Goal: Task Accomplishment & Management: Use online tool/utility

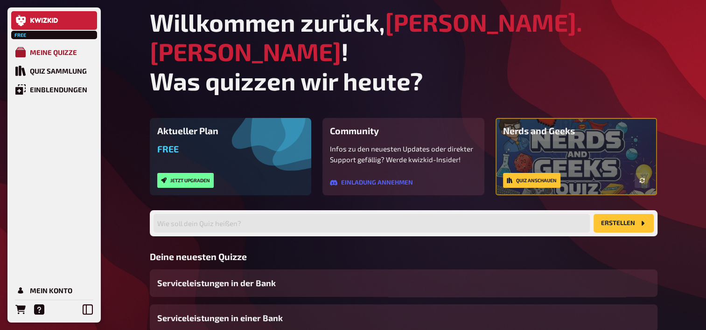
click at [63, 49] on div "Meine Quizze" at bounding box center [53, 52] width 47 height 8
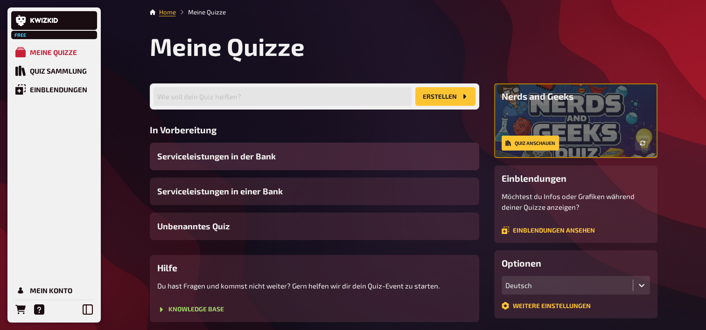
click at [250, 161] on span "Serviceleistungen in der Bank" at bounding box center [216, 156] width 119 height 13
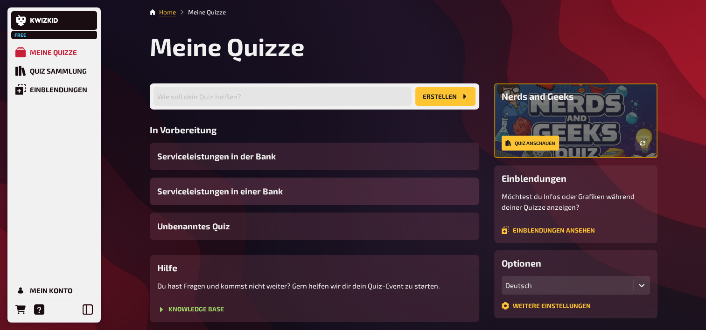
click at [198, 186] on span "Serviceleistungen in einer Bank" at bounding box center [220, 191] width 126 height 13
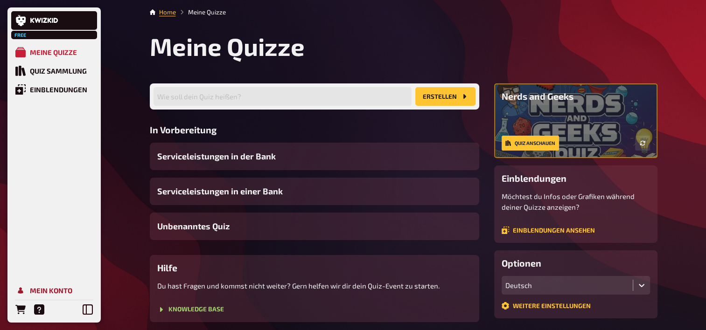
click at [38, 294] on div "Mein Konto" at bounding box center [51, 290] width 42 height 8
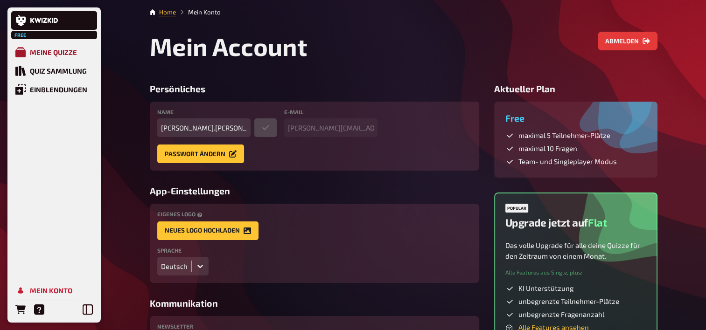
click at [66, 53] on div "Meine Quizze" at bounding box center [53, 52] width 47 height 8
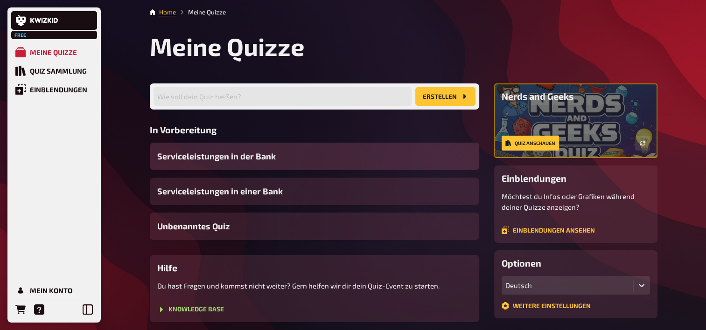
click at [205, 157] on span "Serviceleistungen in der Bank" at bounding box center [216, 156] width 119 height 13
